Goal: Task Accomplishment & Management: Manage account settings

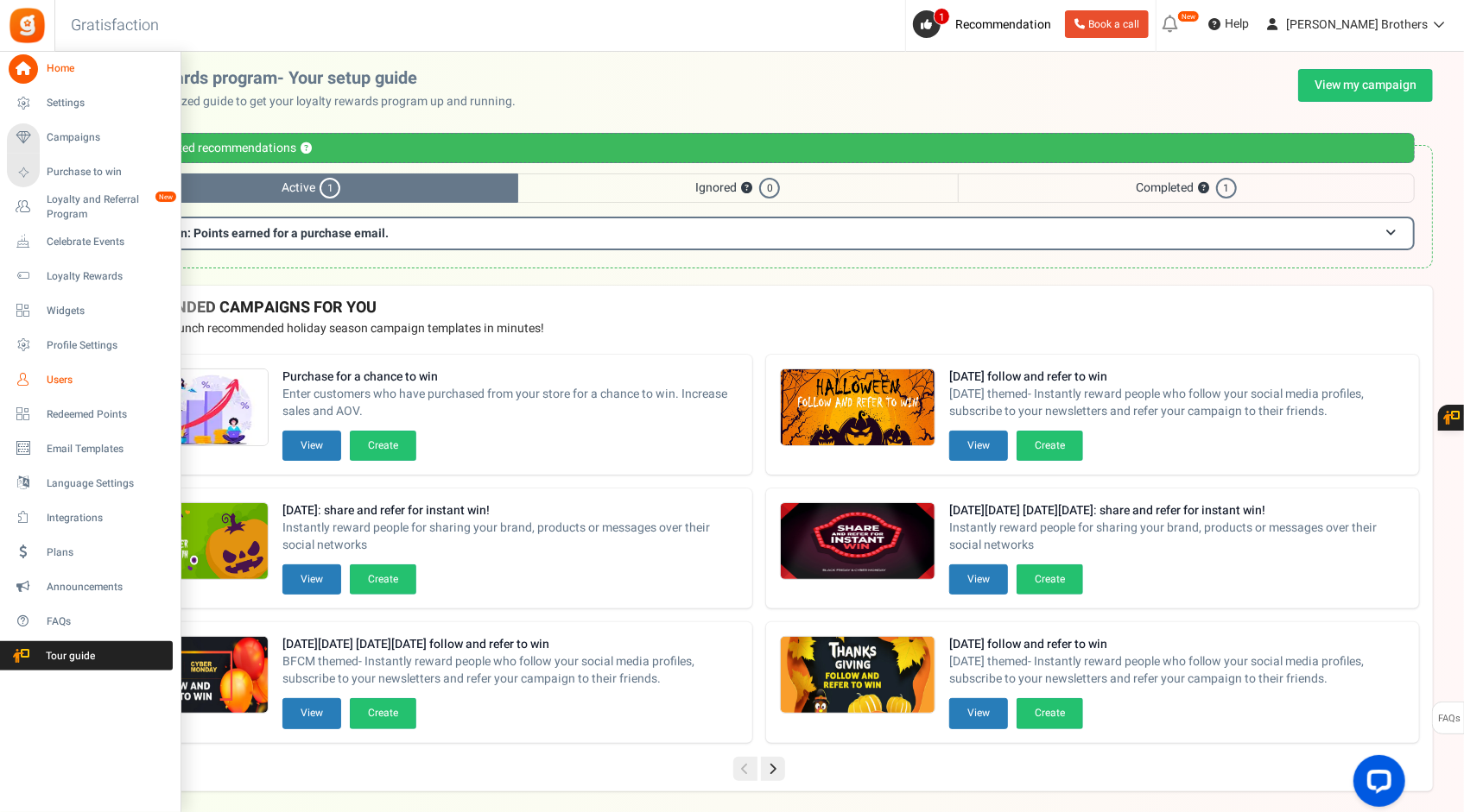
drag, startPoint x: 0, startPoint y: 0, endPoint x: 41, endPoint y: 379, distance: 381.2
click at [41, 379] on link "Users" at bounding box center [90, 380] width 166 height 30
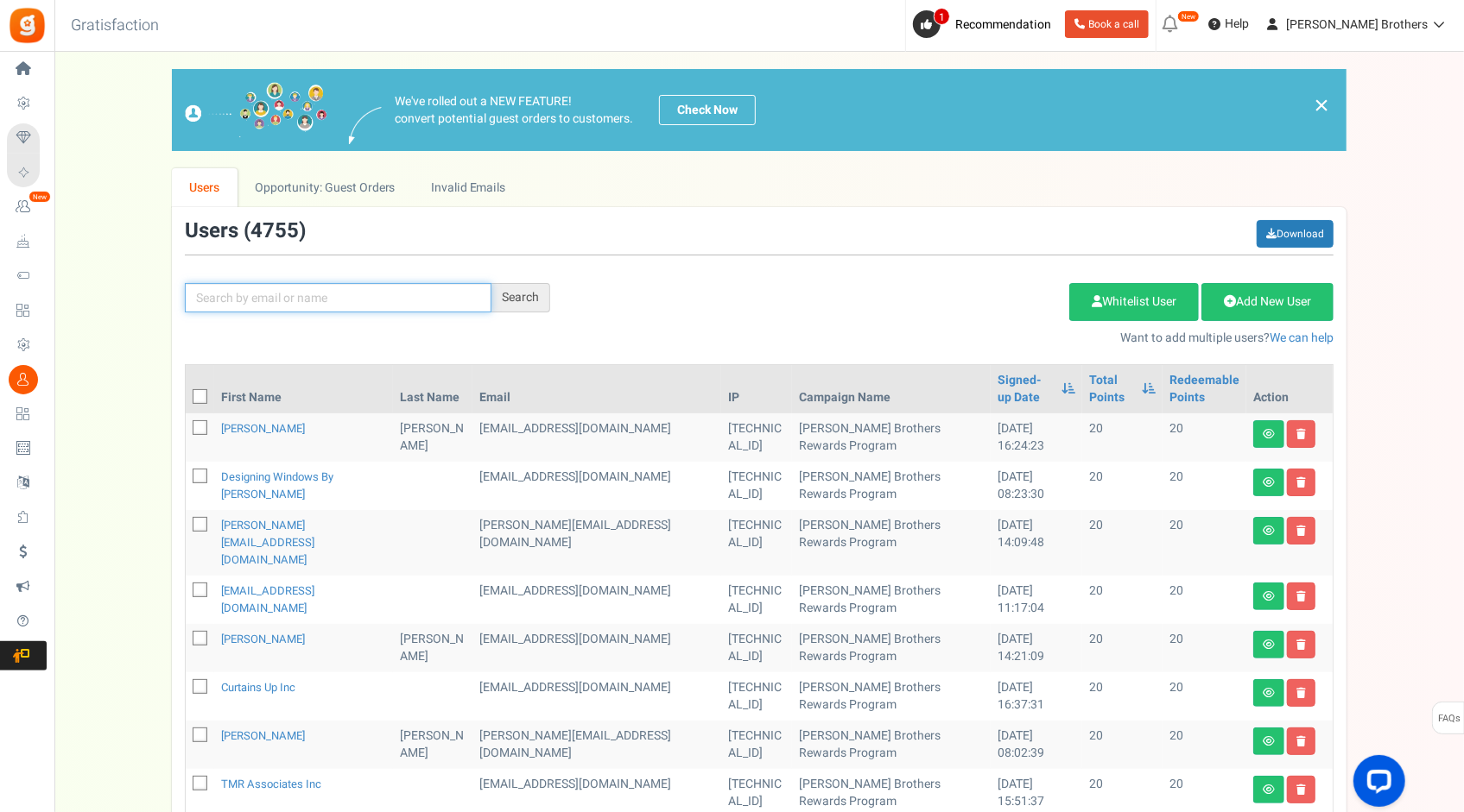
paste input "[EMAIL_ADDRESS][DOMAIN_NAME]"
type input "[EMAIL_ADDRESS][DOMAIN_NAME]"
click at [512, 300] on div "Search" at bounding box center [520, 298] width 58 height 30
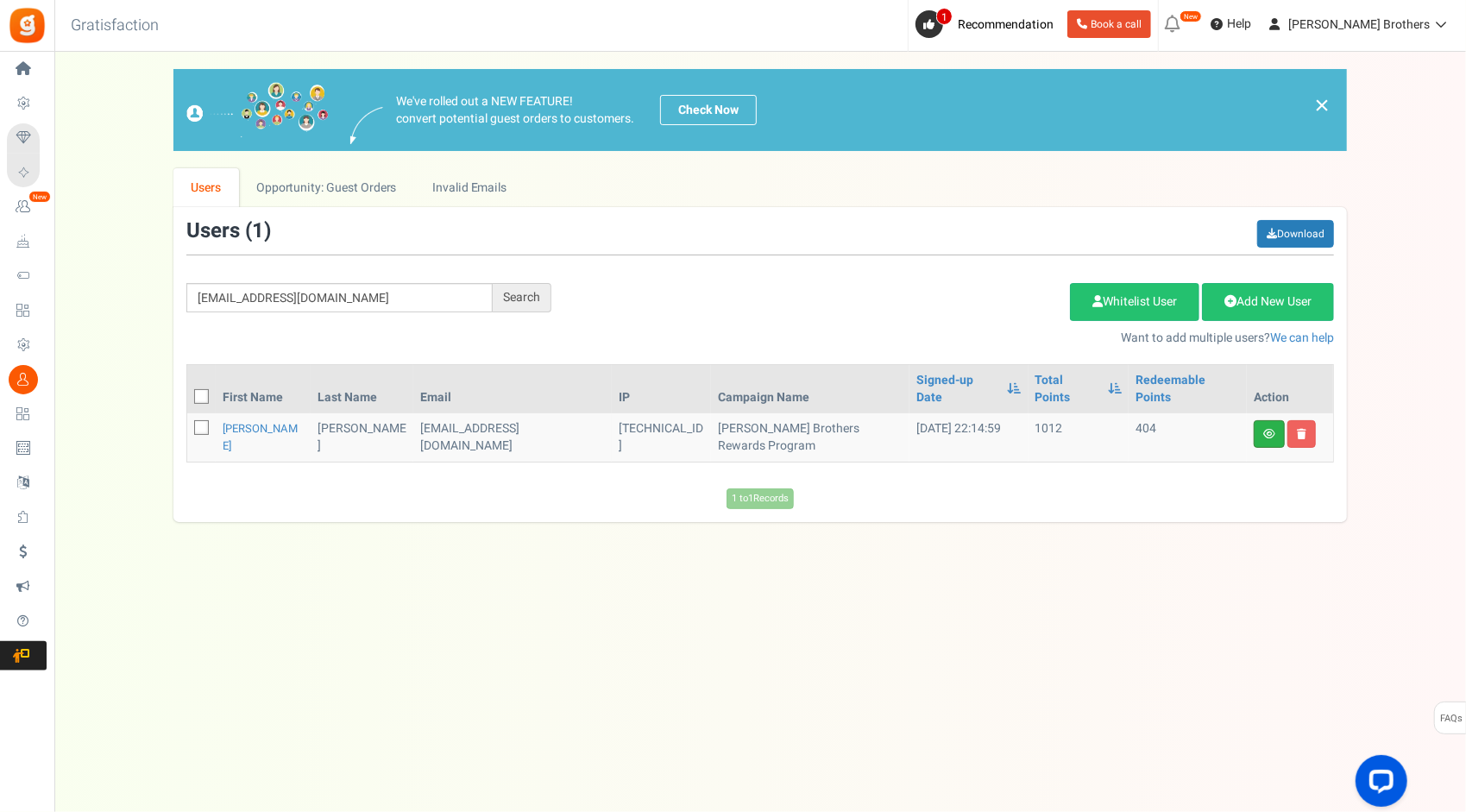
click at [1261, 421] on link at bounding box center [1270, 434] width 31 height 28
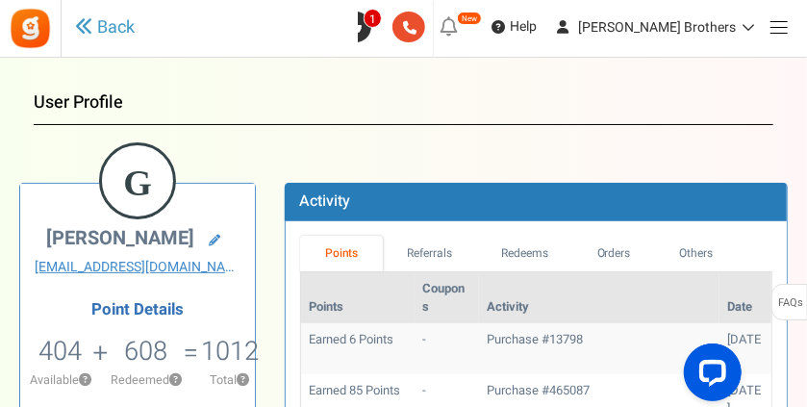
click at [599, 114] on h1 "User Profile" at bounding box center [404, 101] width 740 height 48
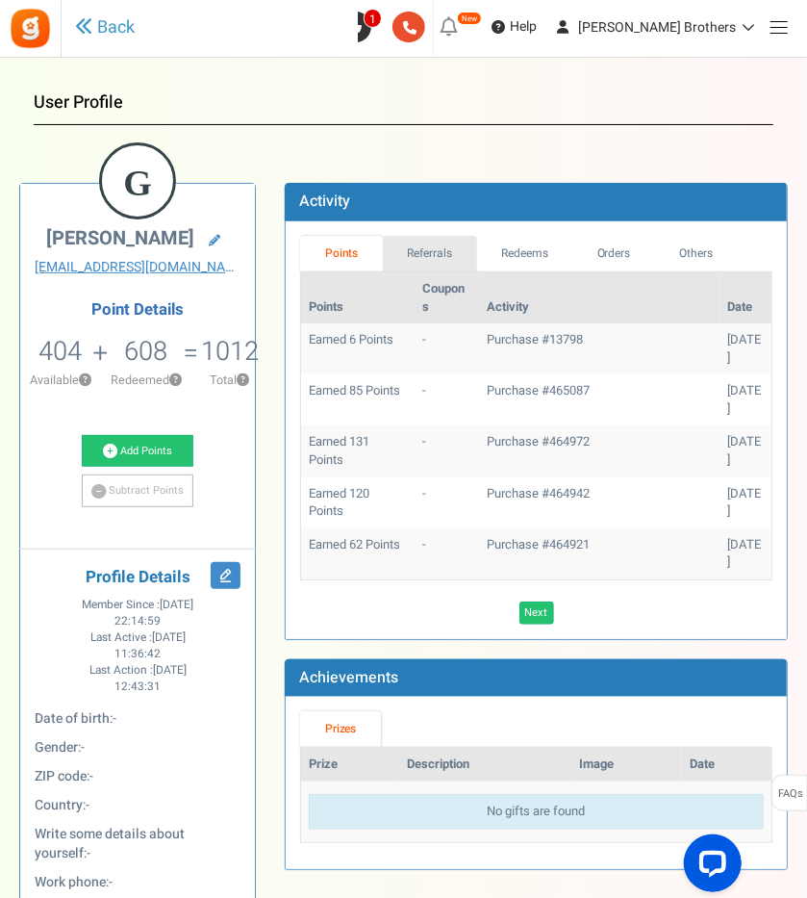
click at [437, 254] on link "Referrals" at bounding box center [430, 254] width 94 height 36
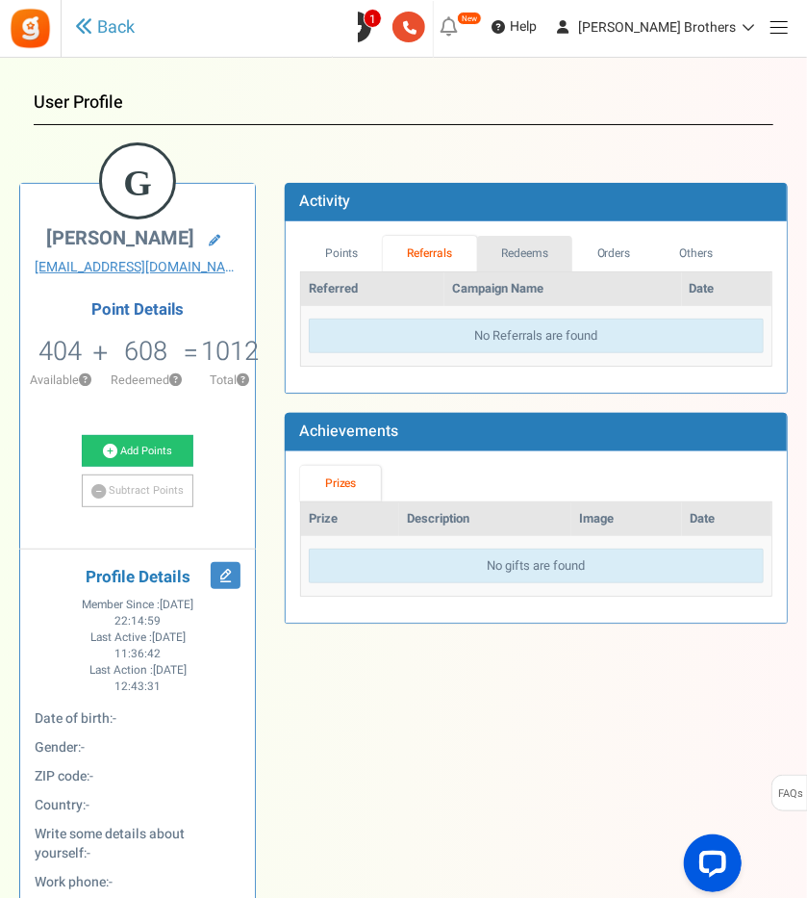
click at [516, 255] on link "Redeems" at bounding box center [525, 254] width 96 height 36
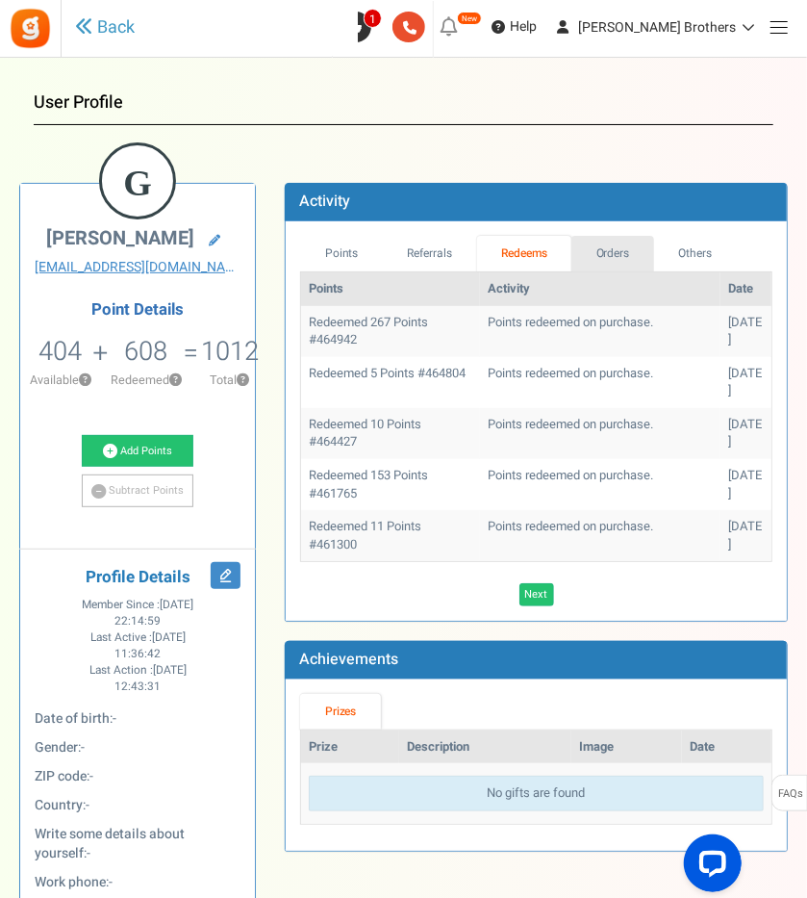
click at [637, 259] on link "Orders" at bounding box center [612, 254] width 83 height 36
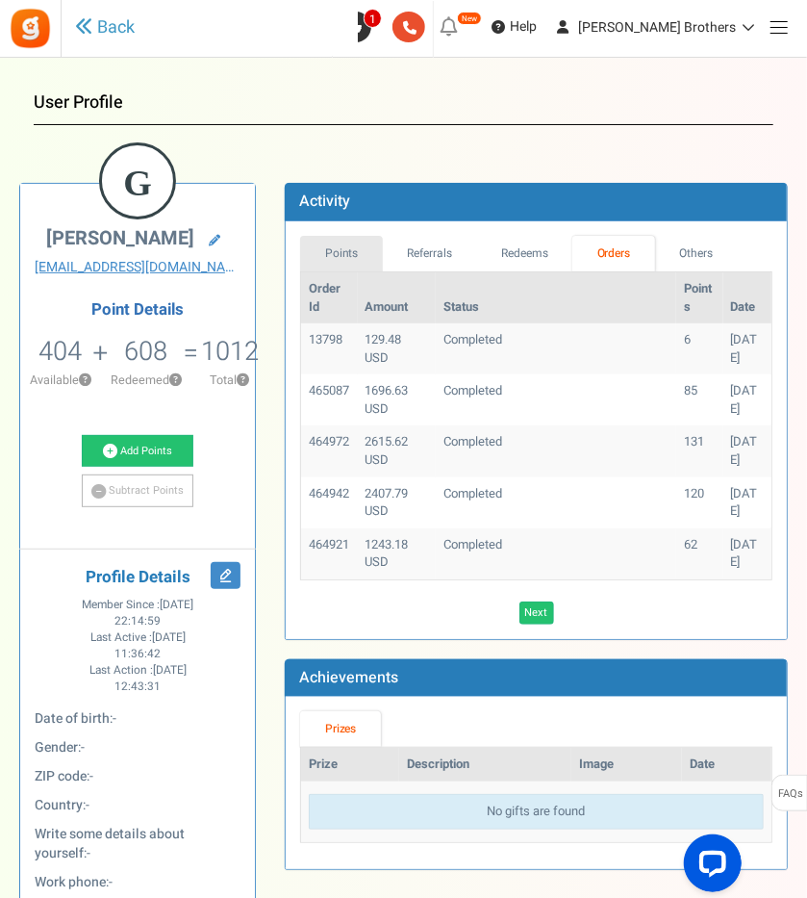
click at [330, 258] on link "Points" at bounding box center [341, 254] width 83 height 36
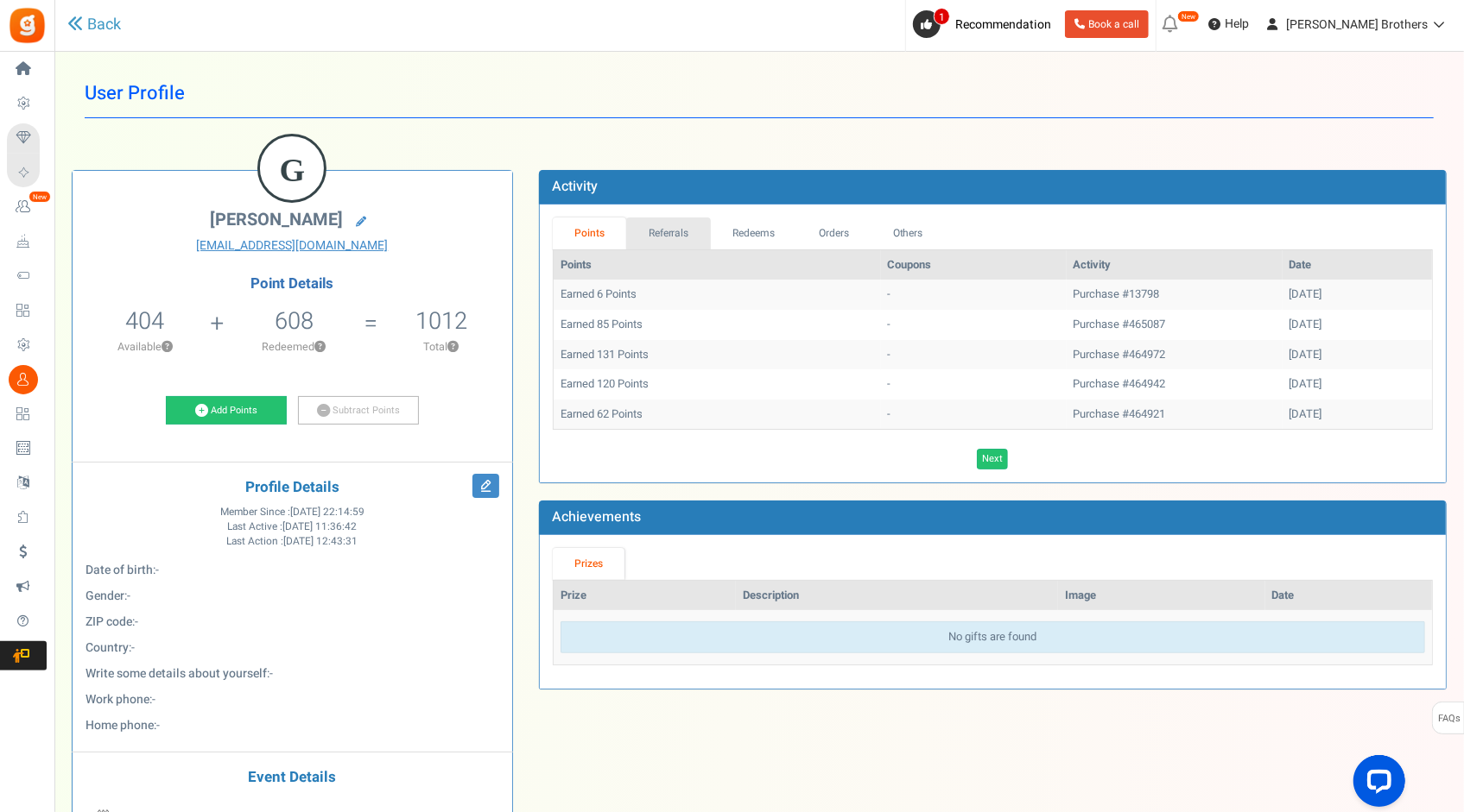
click at [668, 220] on link "Referrals" at bounding box center [668, 233] width 84 height 32
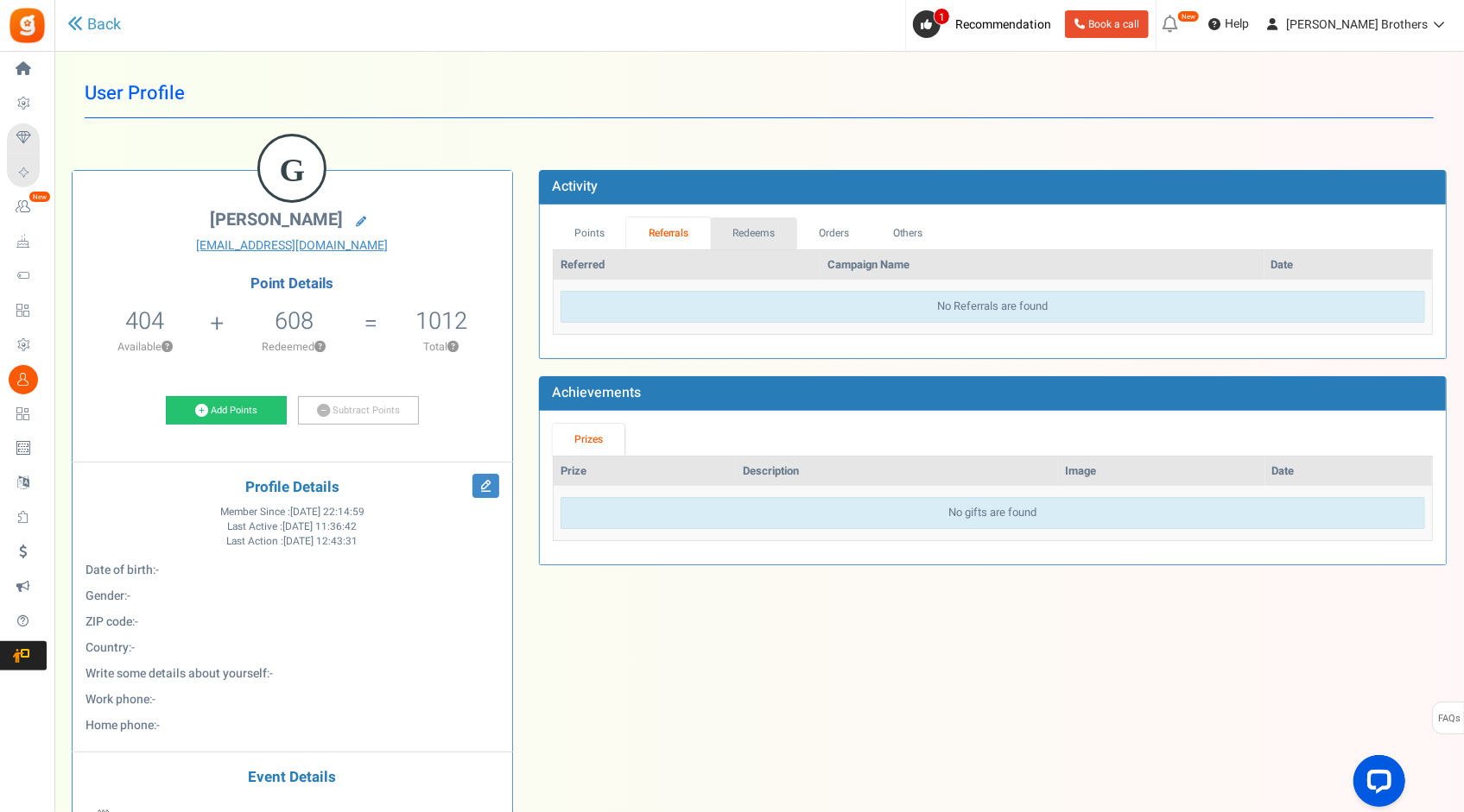
click at [736, 221] on link "Redeems" at bounding box center [754, 233] width 86 height 32
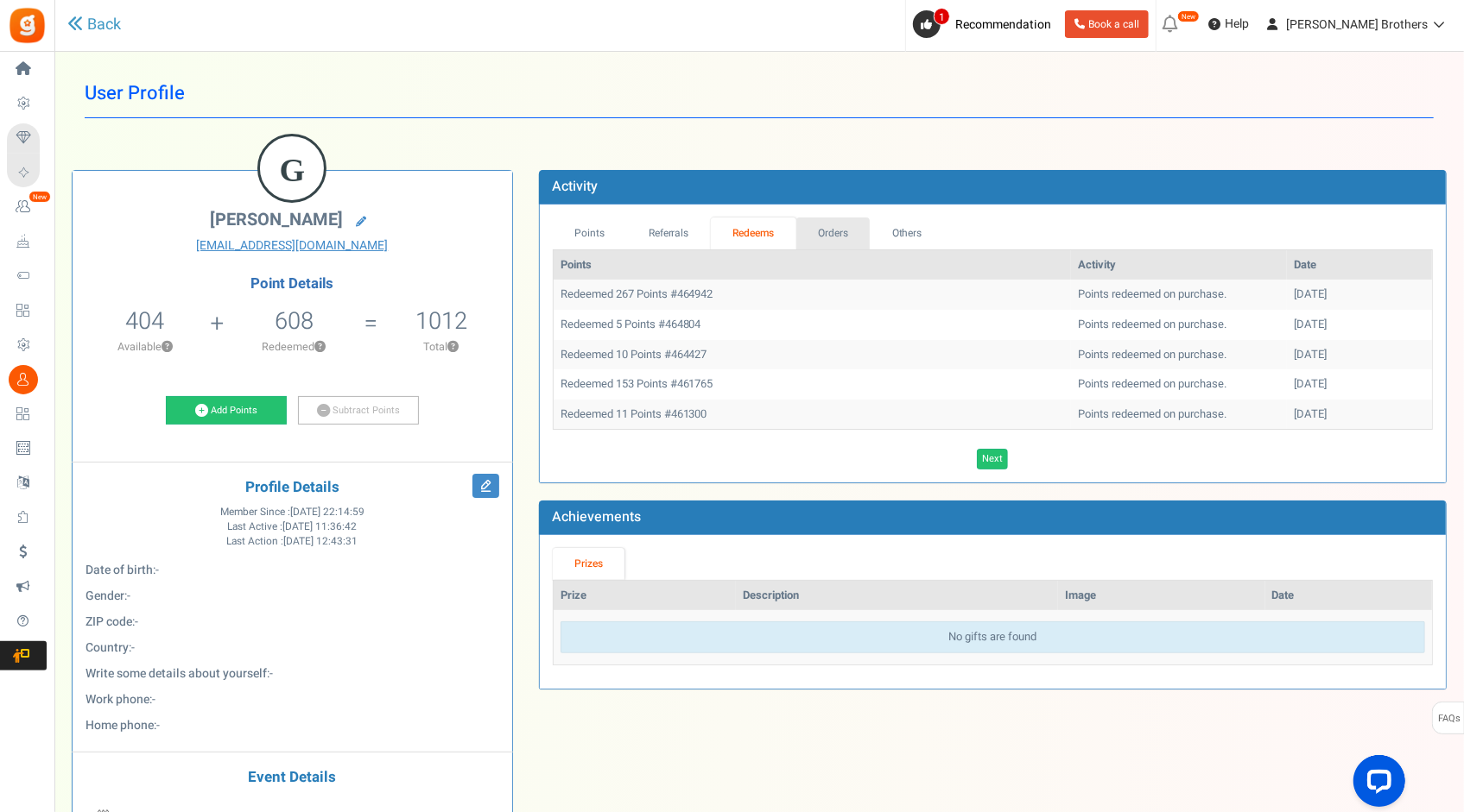
click at [810, 225] on link "Orders" at bounding box center [833, 233] width 75 height 32
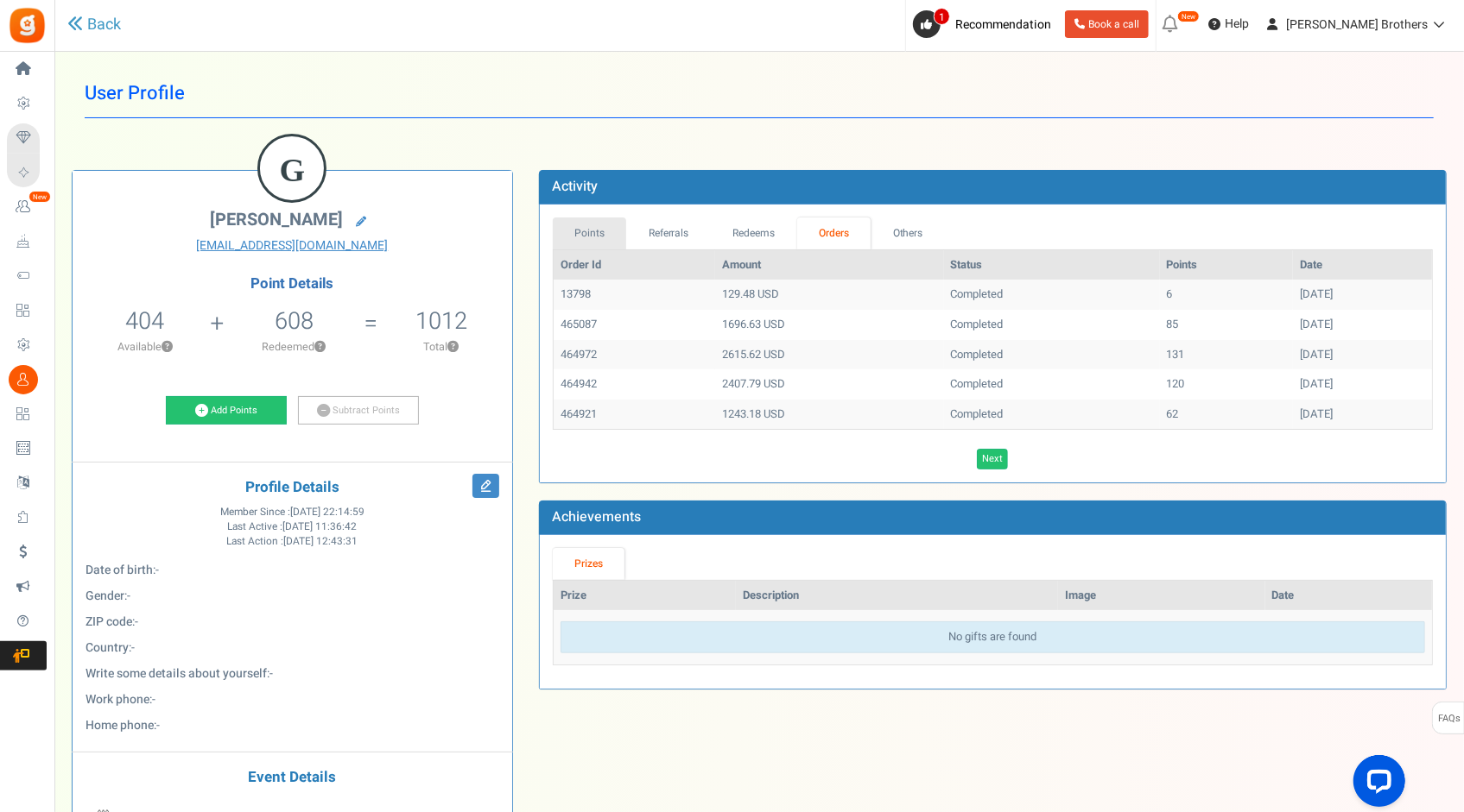
click at [580, 225] on link "Points" at bounding box center [590, 233] width 75 height 32
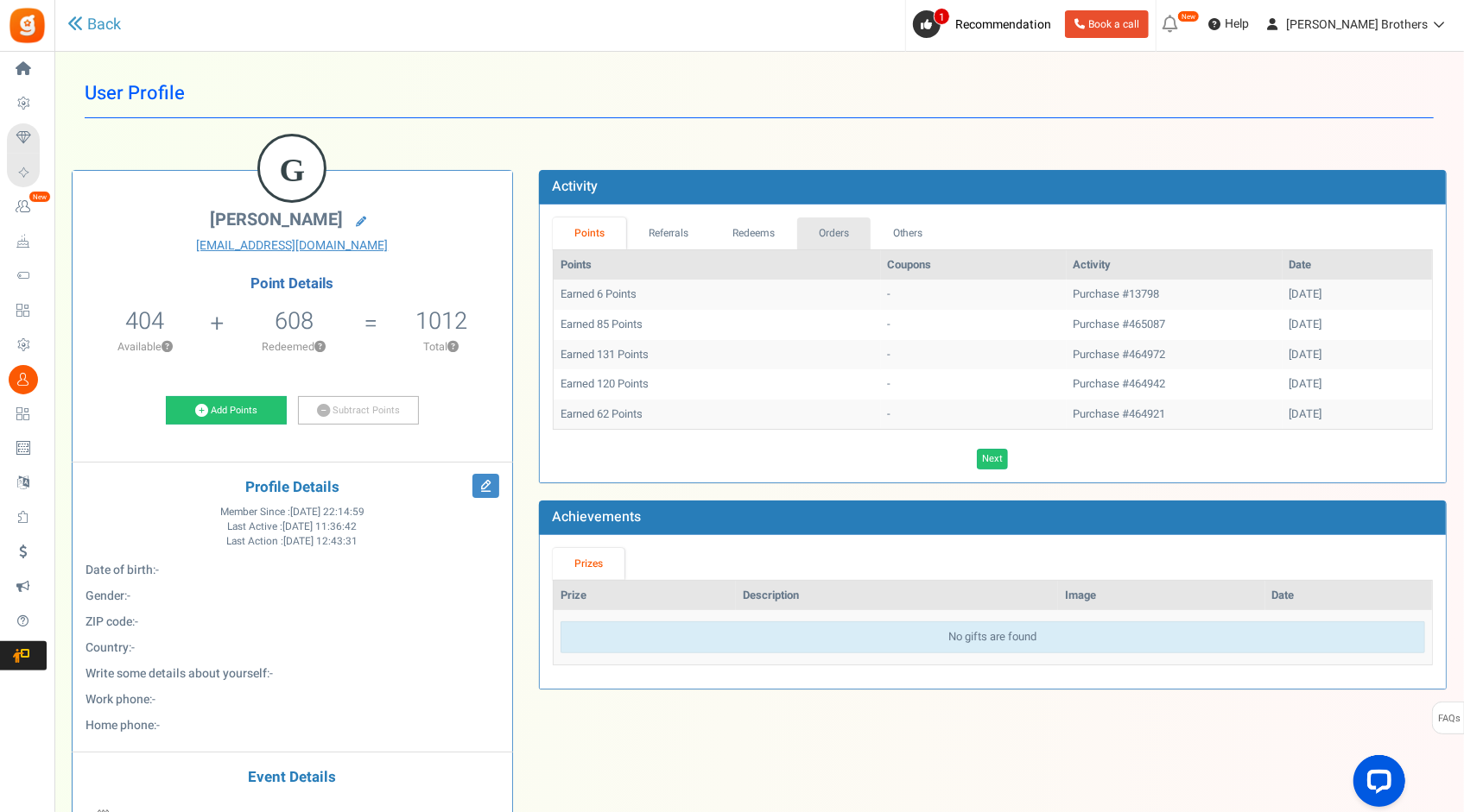
click at [807, 230] on link "Orders" at bounding box center [834, 233] width 75 height 32
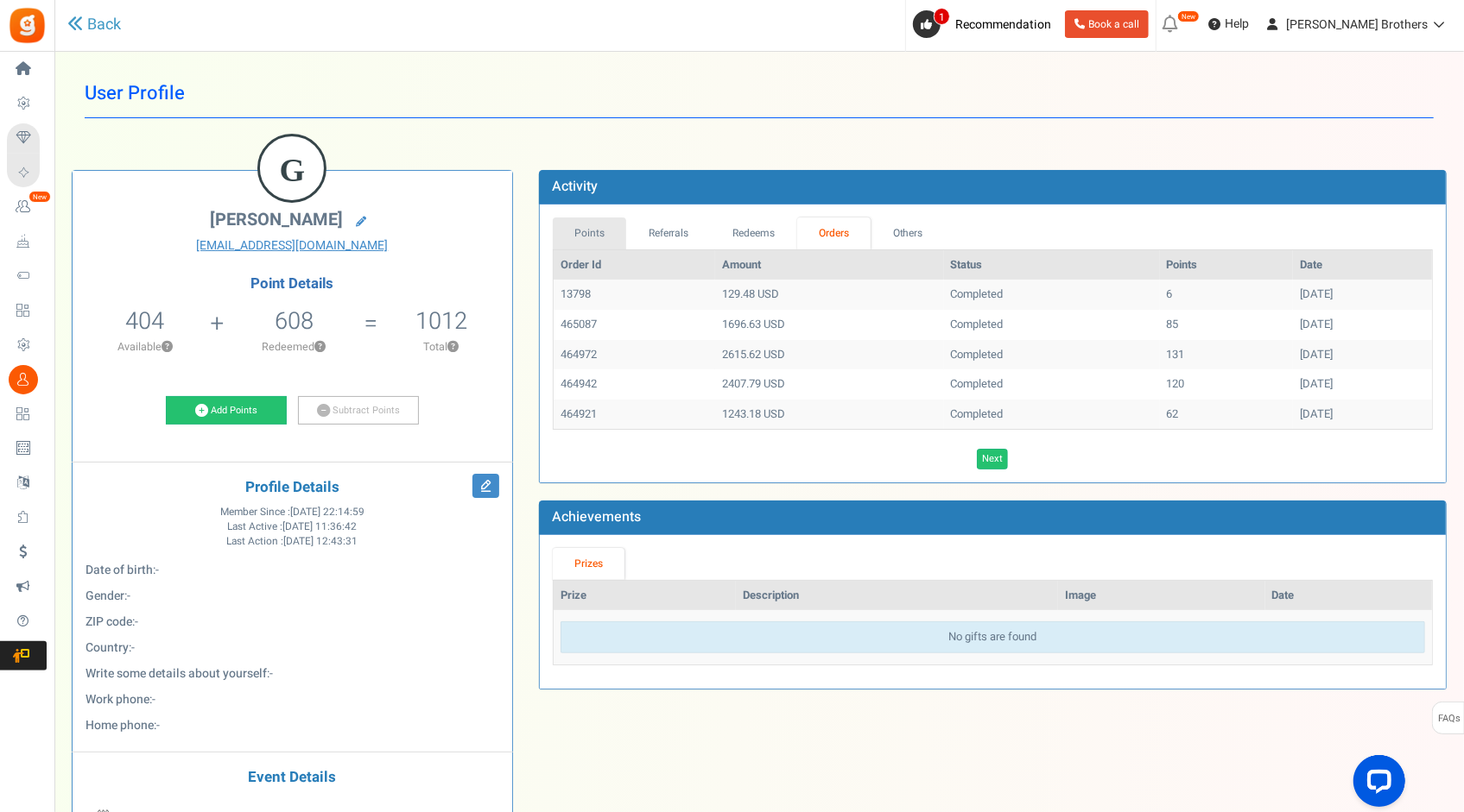
click at [608, 247] on link "Points" at bounding box center [590, 233] width 75 height 32
